Goal: Transaction & Acquisition: Download file/media

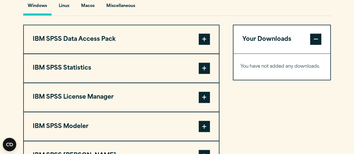
scroll to position [422, 0]
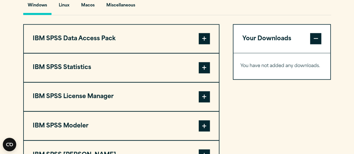
click at [202, 73] on span at bounding box center [204, 67] width 11 height 11
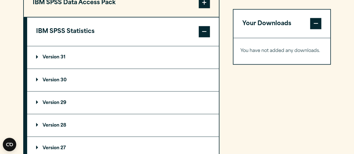
scroll to position [449, 0]
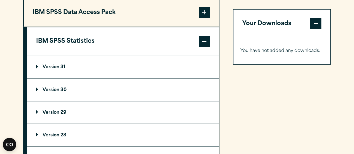
click at [59, 74] on summary "Version 31" at bounding box center [123, 67] width 192 height 22
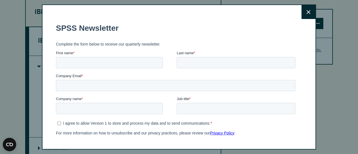
click at [307, 13] on icon at bounding box center [309, 12] width 4 height 4
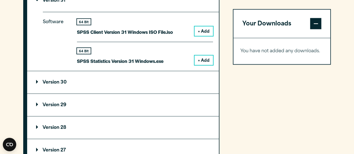
scroll to position [516, 0]
click at [59, 84] on p "Version 30" at bounding box center [51, 82] width 31 height 4
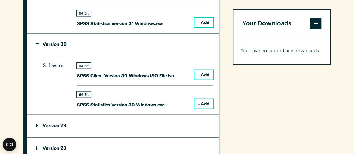
scroll to position [564, 0]
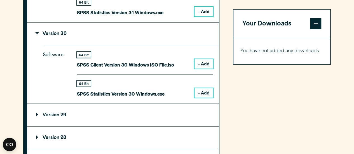
click at [199, 98] on button "+ Add" at bounding box center [204, 93] width 18 height 10
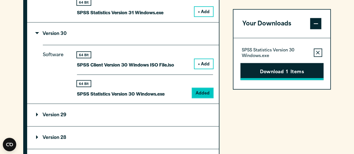
click at [275, 68] on button "Download 1 Items" at bounding box center [281, 71] width 83 height 17
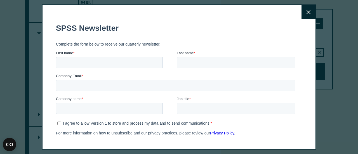
click at [89, 90] on div "Company Email *" at bounding box center [177, 82] width 242 height 18
click at [302, 17] on button "Close" at bounding box center [309, 12] width 14 height 14
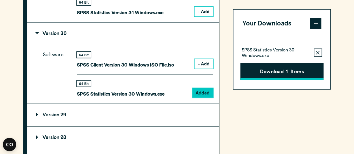
click at [284, 78] on button "Download 1 Items" at bounding box center [281, 71] width 83 height 17
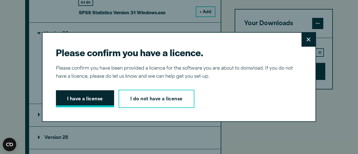
click at [95, 99] on button "I have a license" at bounding box center [85, 98] width 58 height 17
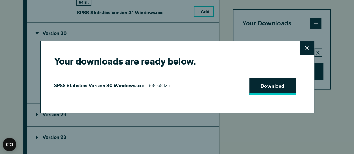
click at [270, 92] on link "Download" at bounding box center [272, 86] width 46 height 17
click at [255, 88] on link "Download" at bounding box center [272, 86] width 46 height 17
click at [304, 51] on button "Close" at bounding box center [307, 48] width 14 height 14
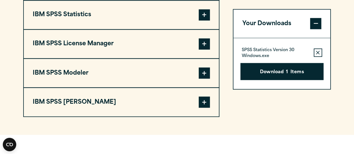
click at [204, 20] on span at bounding box center [204, 14] width 11 height 11
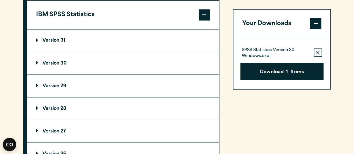
click at [108, 74] on summary "Version 30" at bounding box center [123, 63] width 192 height 22
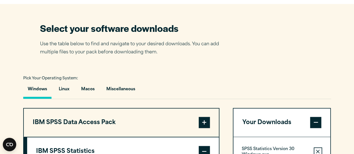
scroll to position [338, 0]
